Goal: Task Accomplishment & Management: Manage account settings

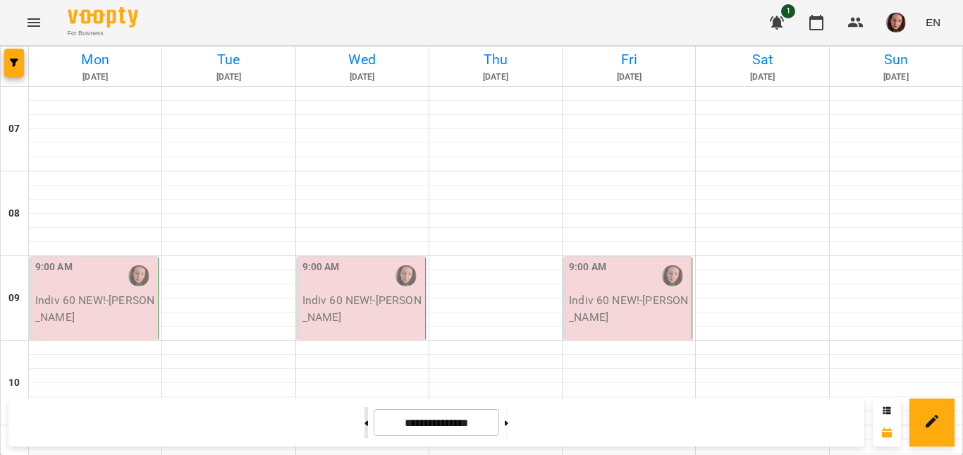
click at [364, 413] on button at bounding box center [366, 422] width 4 height 31
click at [364, 419] on button at bounding box center [366, 422] width 4 height 31
type input "**********"
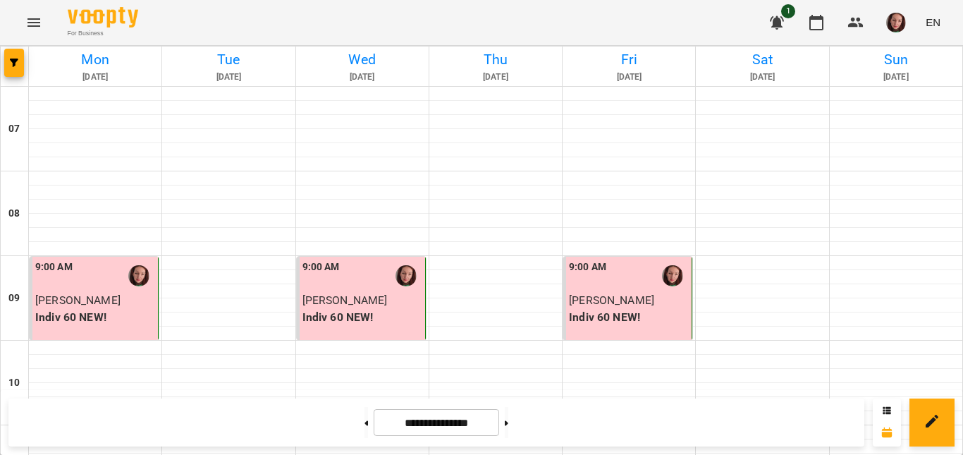
scroll to position [775, 0]
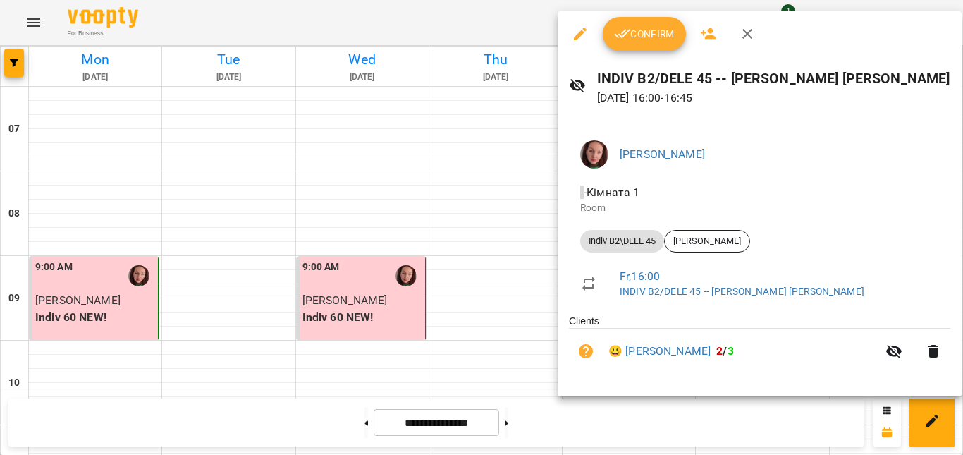
click at [746, 33] on icon "button" at bounding box center [747, 34] width 10 height 10
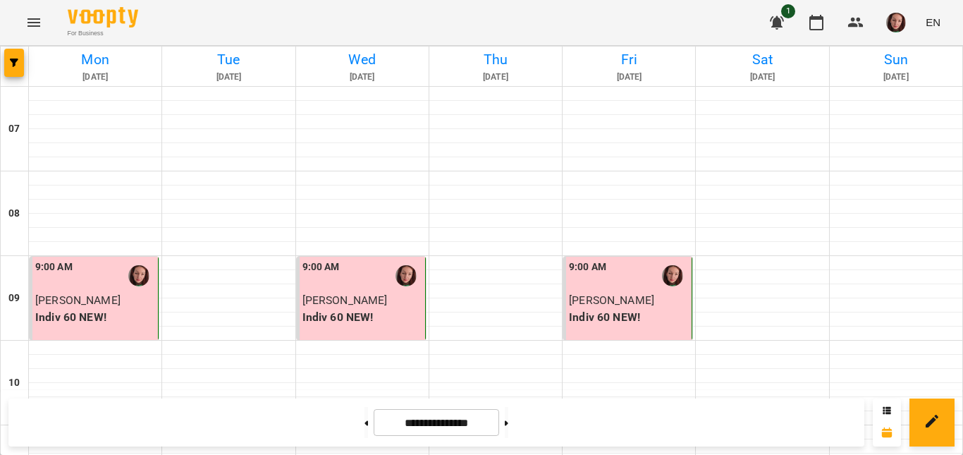
scroll to position [987, 0]
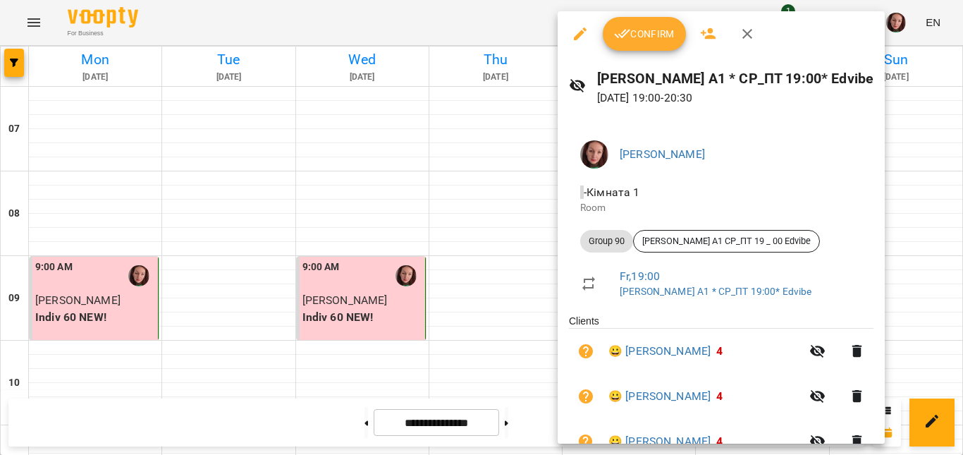
click at [648, 35] on span "Confirm" at bounding box center [644, 33] width 61 height 17
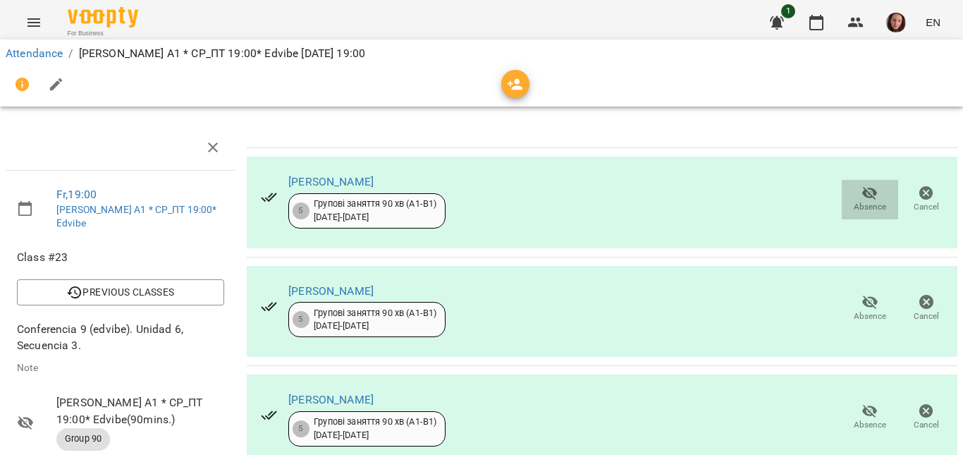
click at [861, 197] on icon "button" at bounding box center [869, 193] width 17 height 17
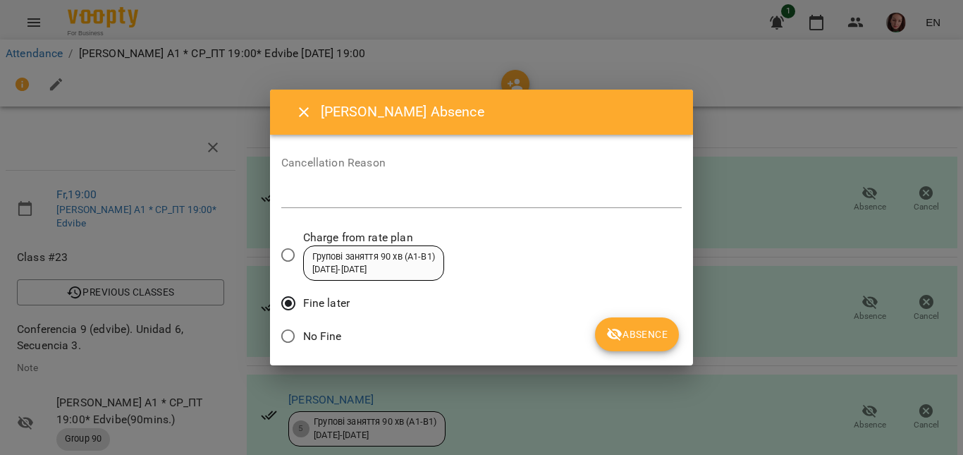
click at [611, 332] on icon "submit" at bounding box center [615, 334] width 16 height 13
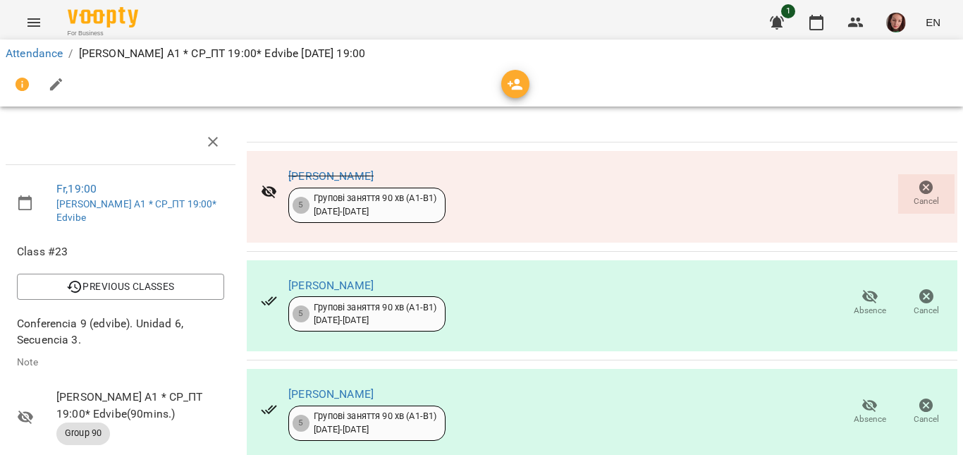
scroll to position [211, 0]
click at [861, 397] on icon "button" at bounding box center [869, 405] width 17 height 17
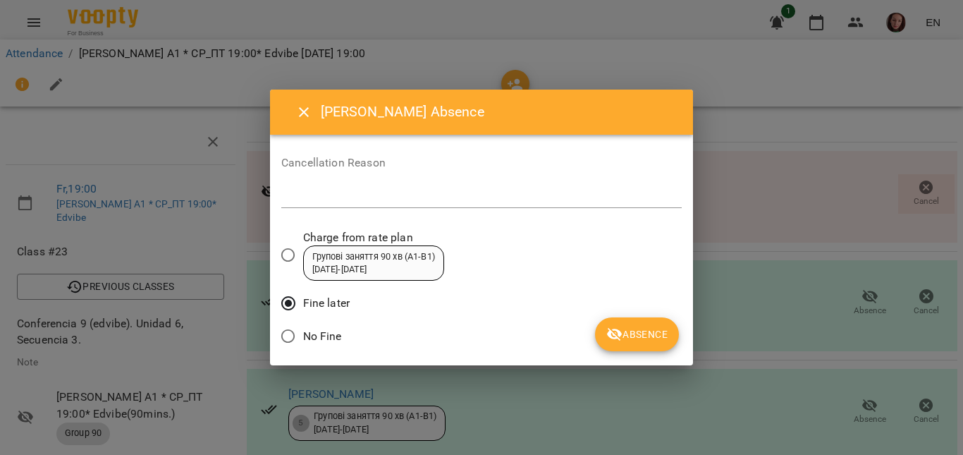
click at [620, 336] on icon "submit" at bounding box center [615, 334] width 16 height 13
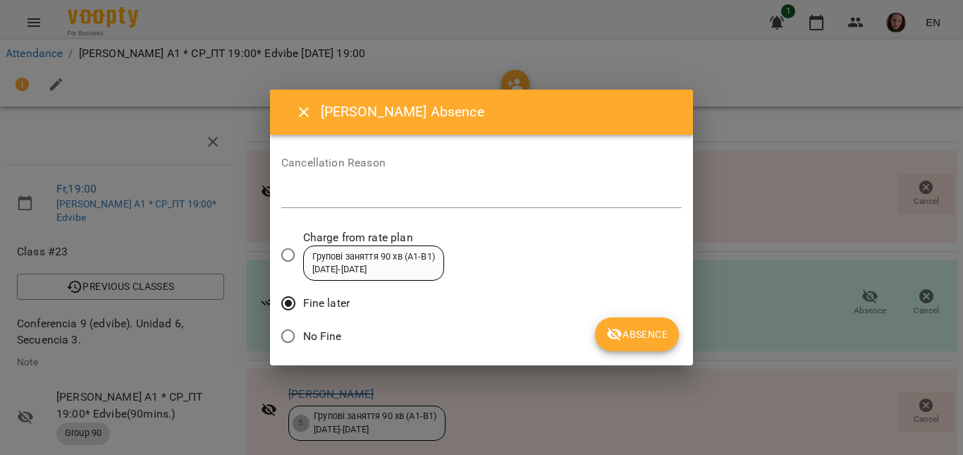
click at [613, 340] on icon "submit" at bounding box center [614, 334] width 17 height 17
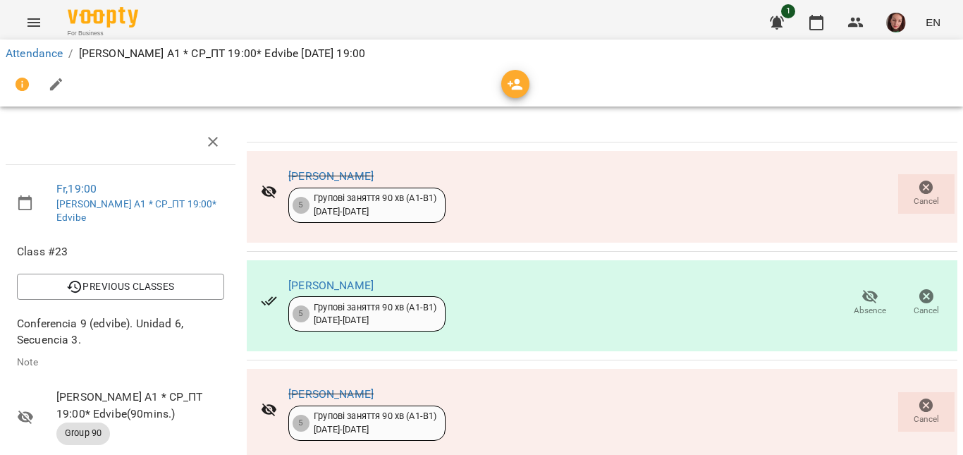
scroll to position [423, 0]
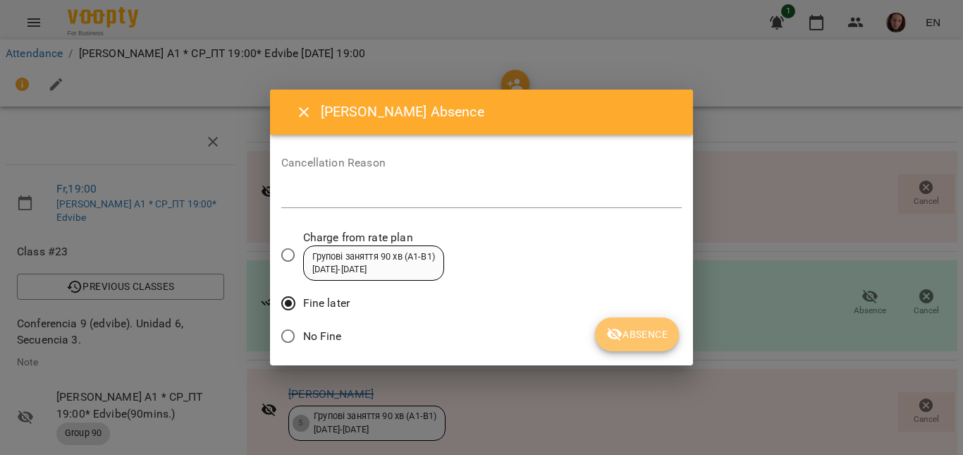
click at [613, 330] on icon "submit" at bounding box center [615, 334] width 16 height 13
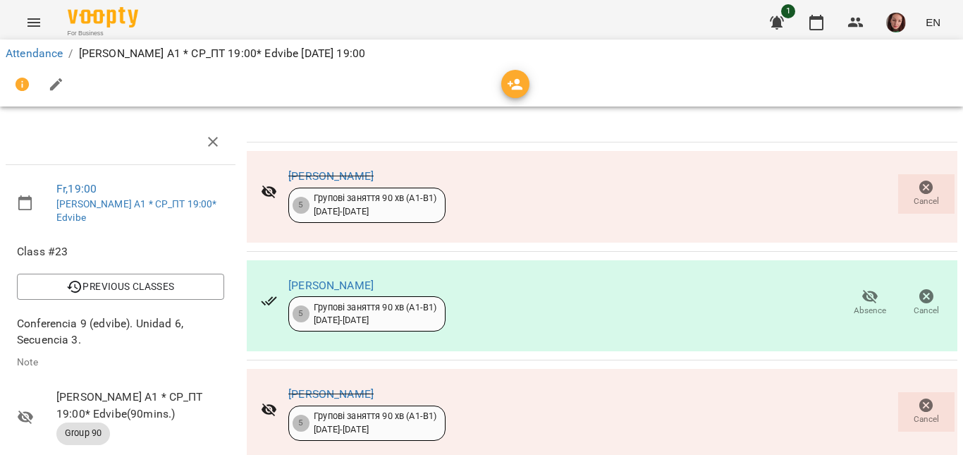
scroll to position [478, 0]
click at [818, 17] on icon "button" at bounding box center [816, 23] width 14 height 16
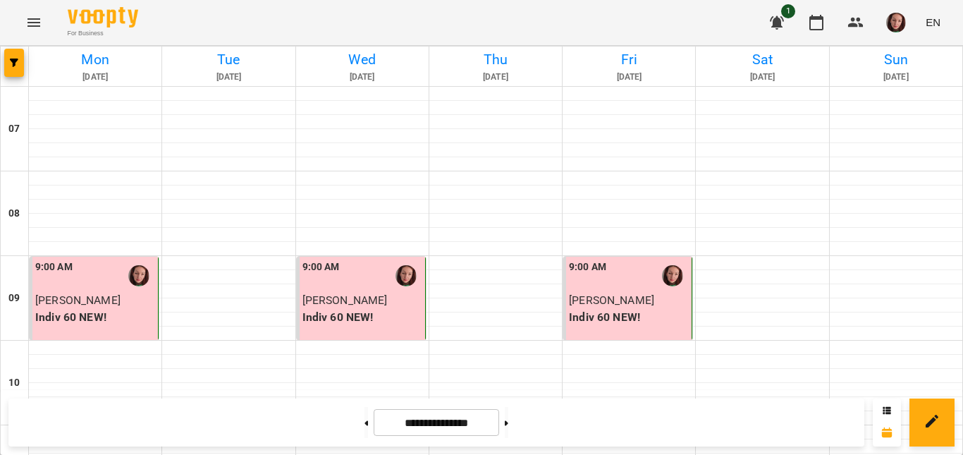
scroll to position [1049, 0]
